Goal: Task Accomplishment & Management: Manage account settings

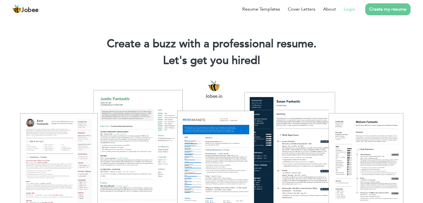
click at [342, 9] on li "Login" at bounding box center [345, 9] width 19 height 14
click at [348, 8] on link "Login" at bounding box center [349, 9] width 11 height 7
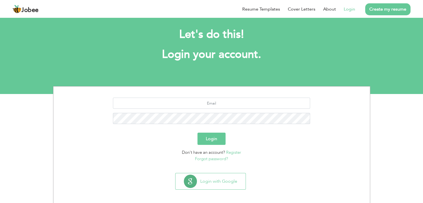
scroll to position [8, 0]
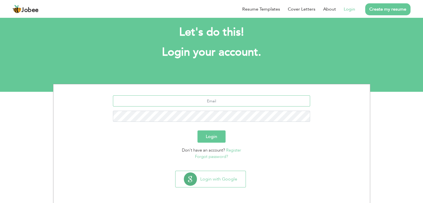
click at [214, 103] on input "text" at bounding box center [211, 100] width 197 height 11
type input "[EMAIL_ADDRESS][DOMAIN_NAME]"
click at [216, 133] on button "Login" at bounding box center [211, 136] width 28 height 12
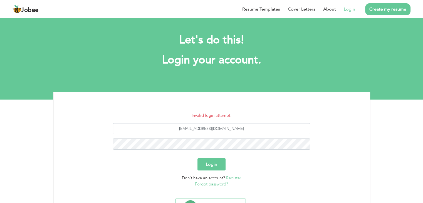
click at [208, 163] on button "Login" at bounding box center [211, 164] width 28 height 12
